Goal: Task Accomplishment & Management: Manage account settings

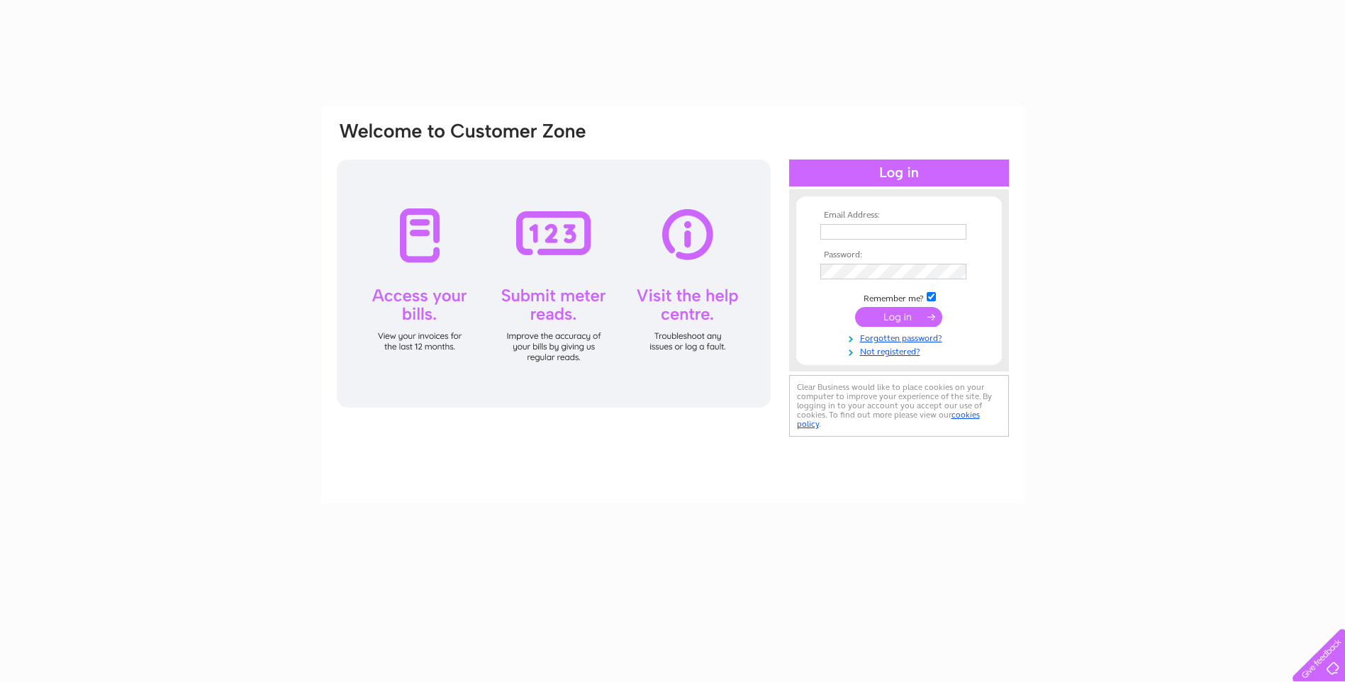
type input "caledoniadoors@gmail.com"
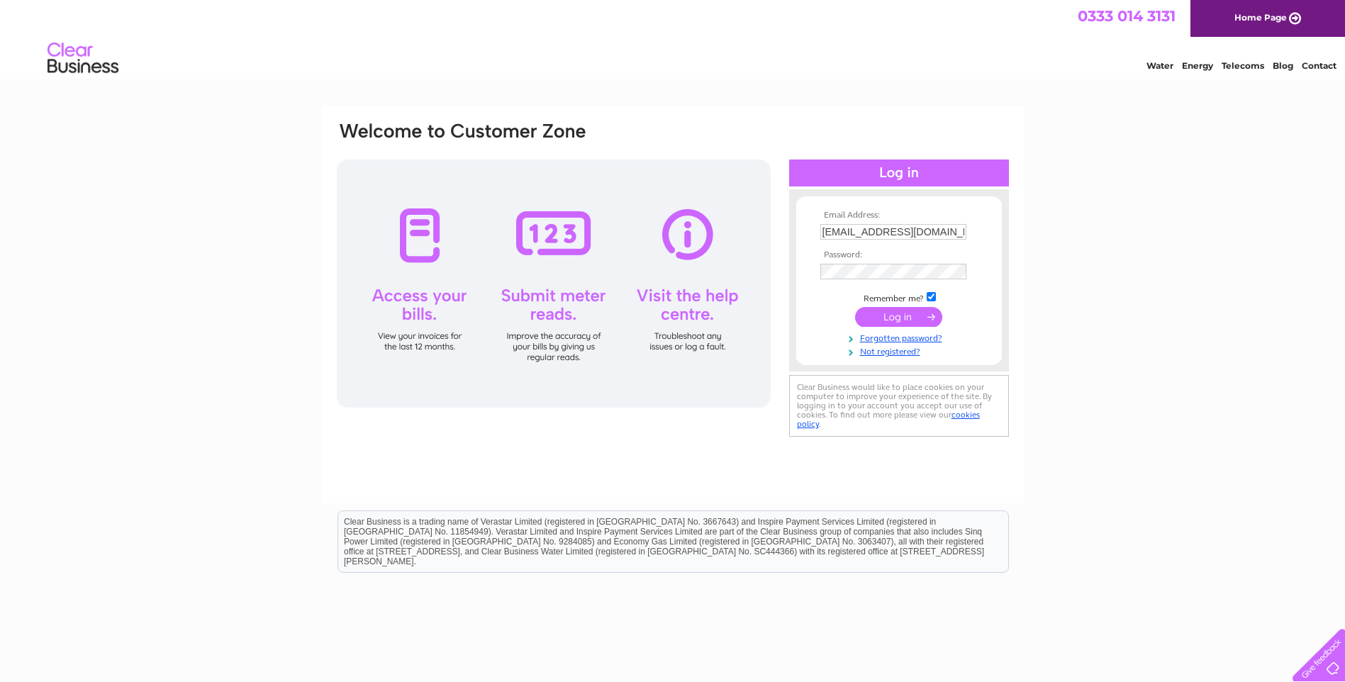
click at [896, 316] on input "submit" at bounding box center [898, 317] width 87 height 20
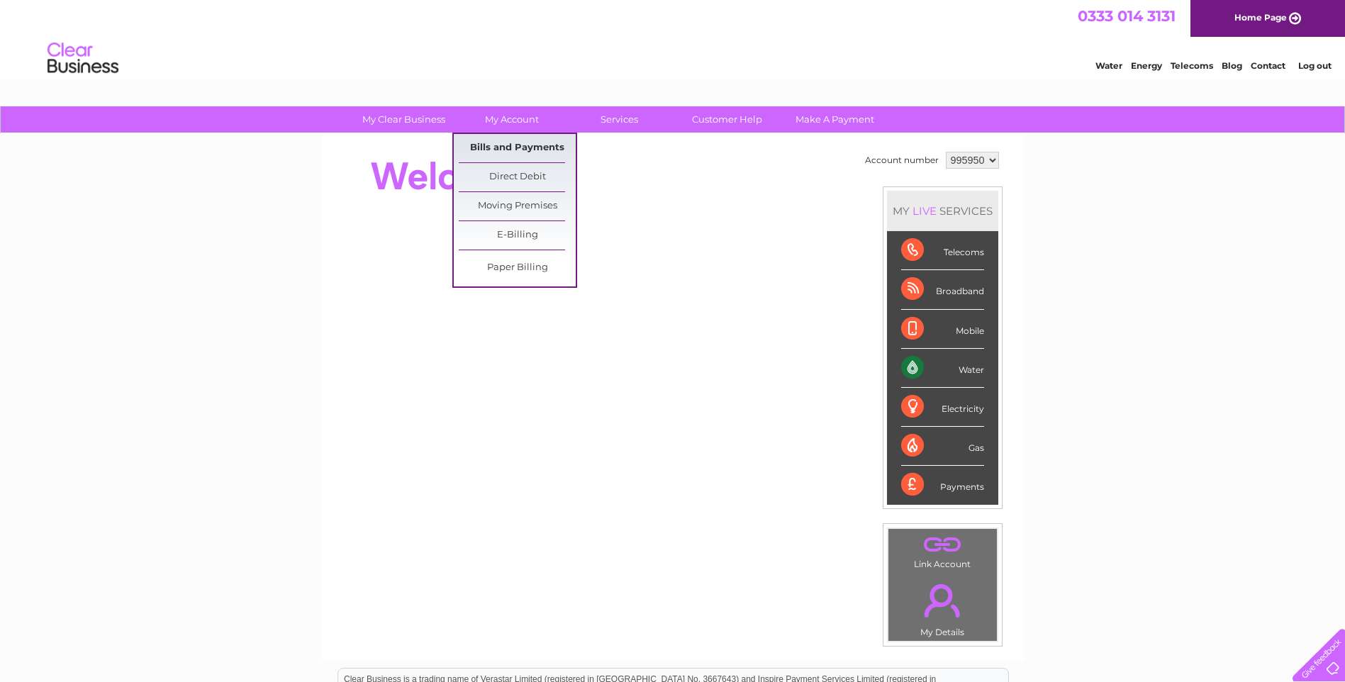
click at [521, 148] on link "Bills and Payments" at bounding box center [517, 148] width 117 height 28
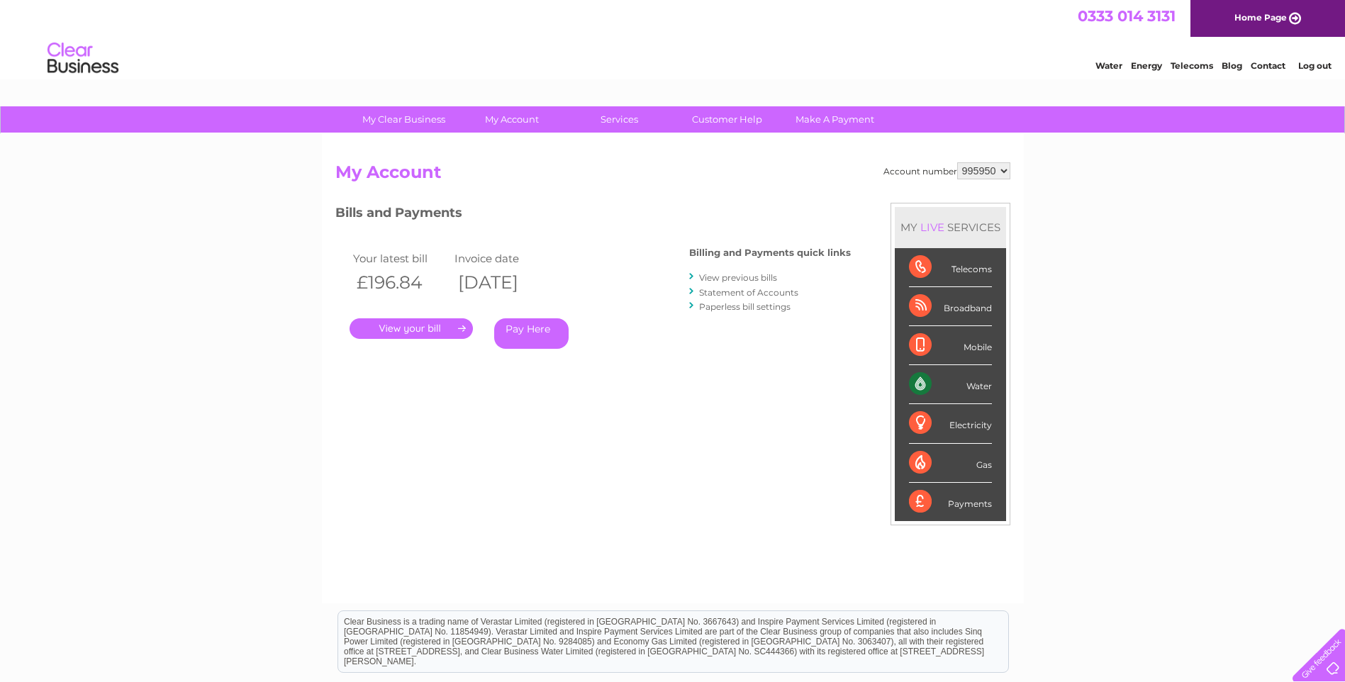
click at [443, 318] on link "." at bounding box center [411, 328] width 123 height 21
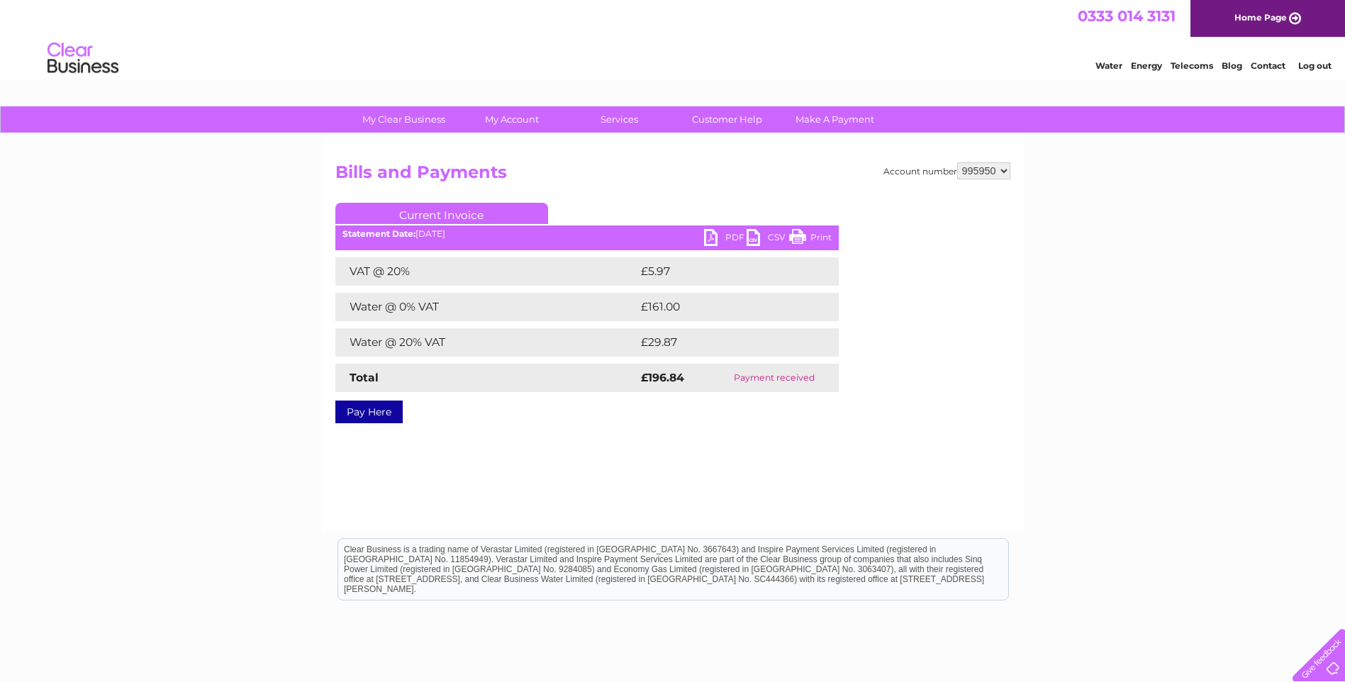
click at [728, 232] on link "PDF" at bounding box center [725, 239] width 43 height 21
